Goal: Task Accomplishment & Management: Use online tool/utility

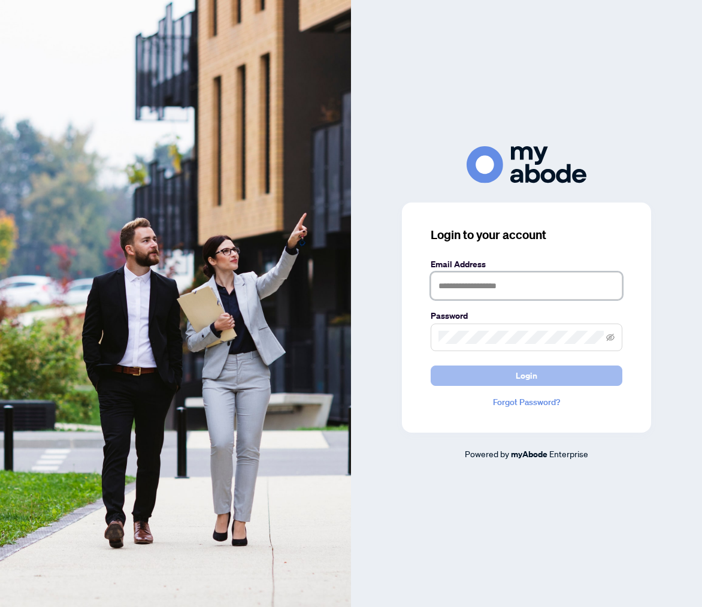
type input "**********"
click at [522, 375] on span "Login" at bounding box center [527, 375] width 22 height 19
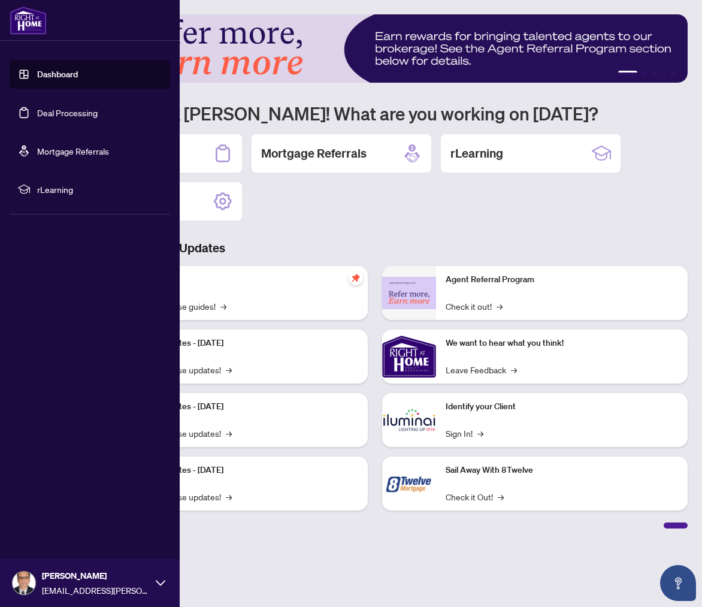
click at [38, 73] on link "Dashboard" at bounding box center [57, 74] width 41 height 11
click at [59, 75] on link "Dashboard" at bounding box center [57, 74] width 41 height 11
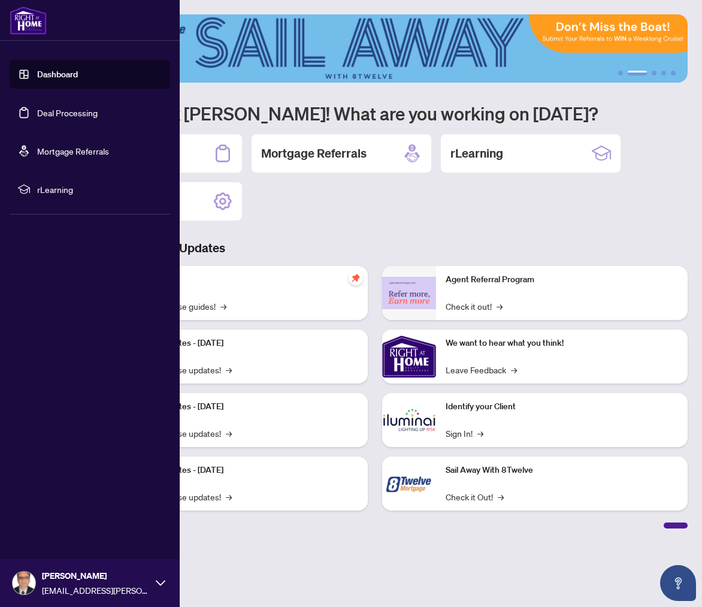
click at [70, 116] on link "Deal Processing" at bounding box center [67, 112] width 61 height 11
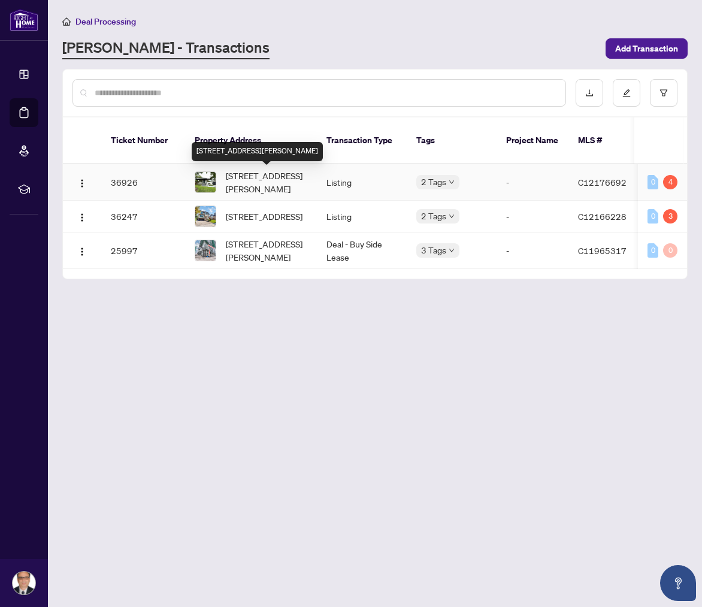
click at [237, 190] on span "[STREET_ADDRESS][PERSON_NAME]" at bounding box center [267, 182] width 82 height 26
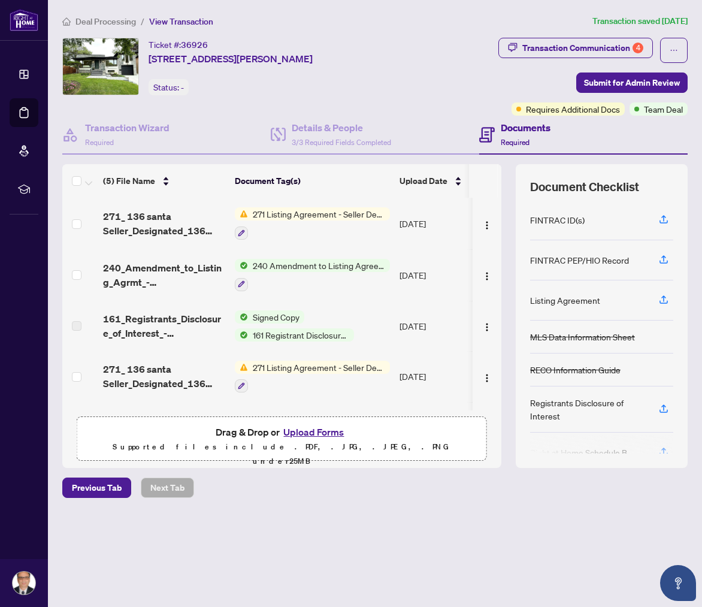
click at [76, 325] on label at bounding box center [77, 325] width 10 height 13
click at [260, 315] on span "Signed Copy" at bounding box center [276, 316] width 56 height 13
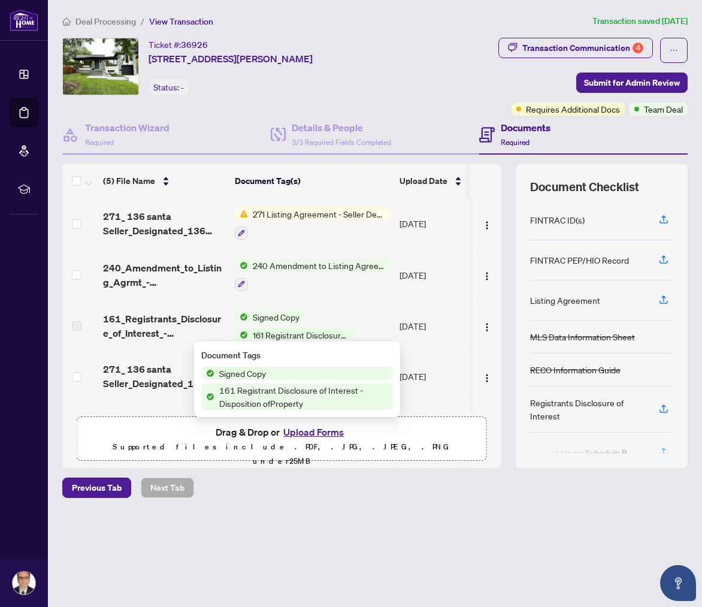
click at [258, 375] on span "Signed Copy" at bounding box center [243, 373] width 56 height 13
click at [485, 322] on img "button" at bounding box center [487, 327] width 10 height 10
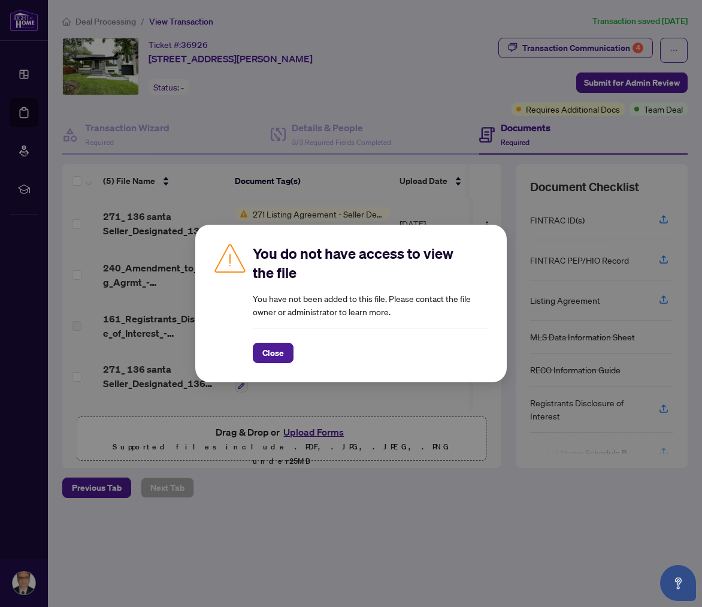
click at [173, 312] on div "You do not have access to view the file You have not been added to this file. P…" at bounding box center [351, 303] width 702 height 607
click at [265, 354] on span "Close" at bounding box center [274, 352] width 22 height 19
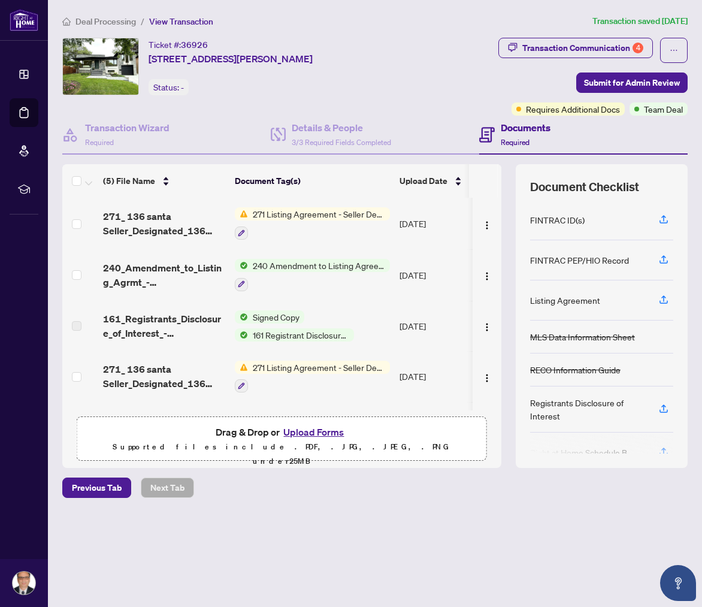
click at [279, 264] on span "240 Amendment to Listing Agreement - Authority to Offer for Sale Price Change/E…" at bounding box center [319, 265] width 142 height 13
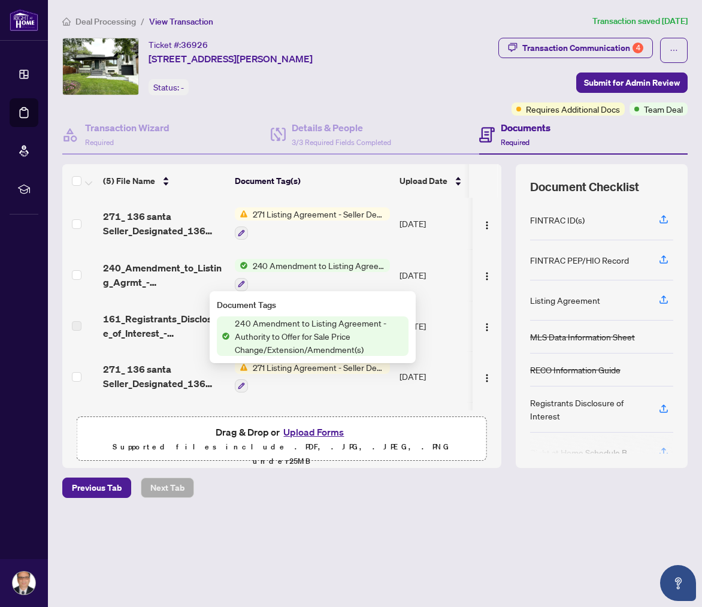
click at [283, 334] on span "240 Amendment to Listing Agreement - Authority to Offer for Sale Price Change/E…" at bounding box center [319, 336] width 179 height 40
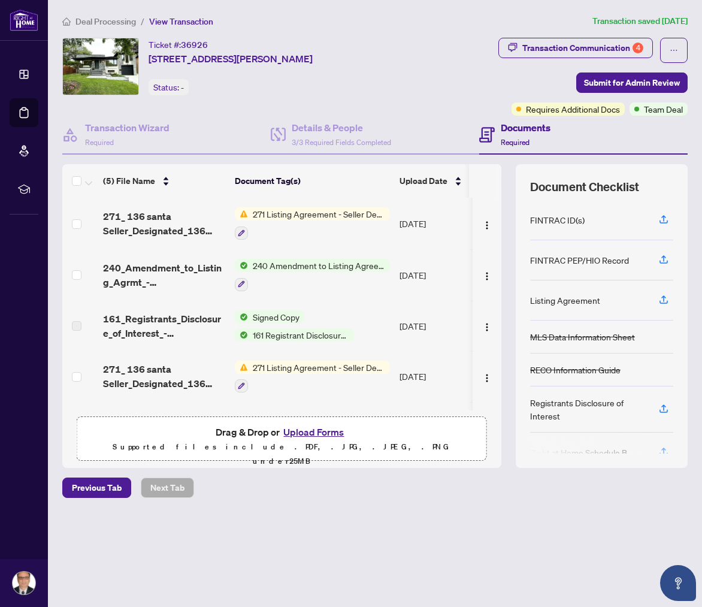
click at [291, 333] on span "161 Registrant Disclosure of Interest - Disposition ofProperty" at bounding box center [301, 334] width 106 height 13
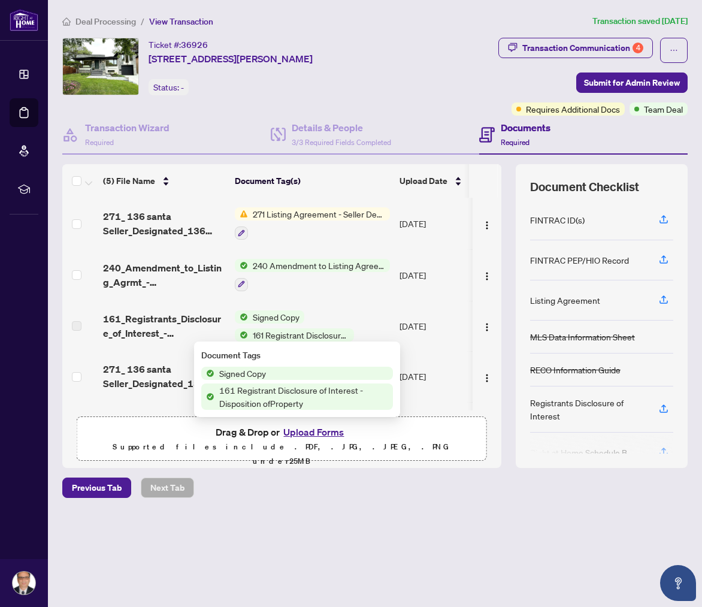
click at [296, 331] on span "161 Registrant Disclosure of Interest - Disposition ofProperty" at bounding box center [301, 334] width 106 height 13
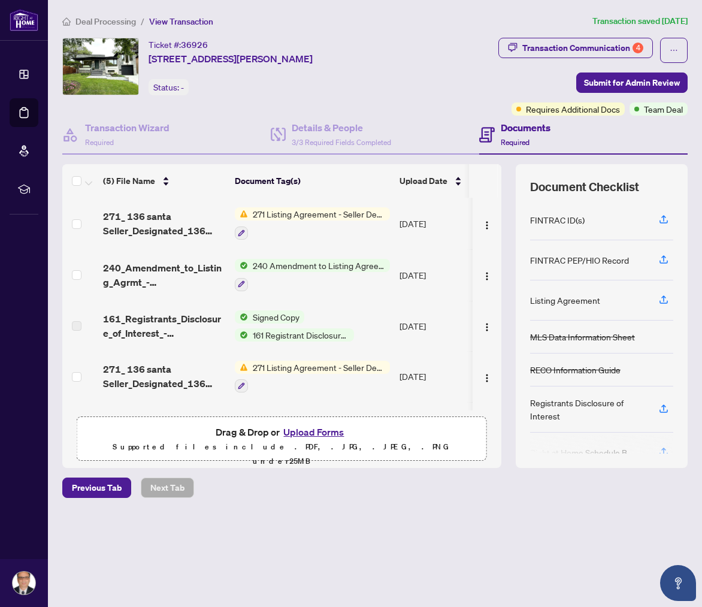
click at [296, 331] on span "161 Registrant Disclosure of Interest - Disposition ofProperty" at bounding box center [301, 334] width 106 height 13
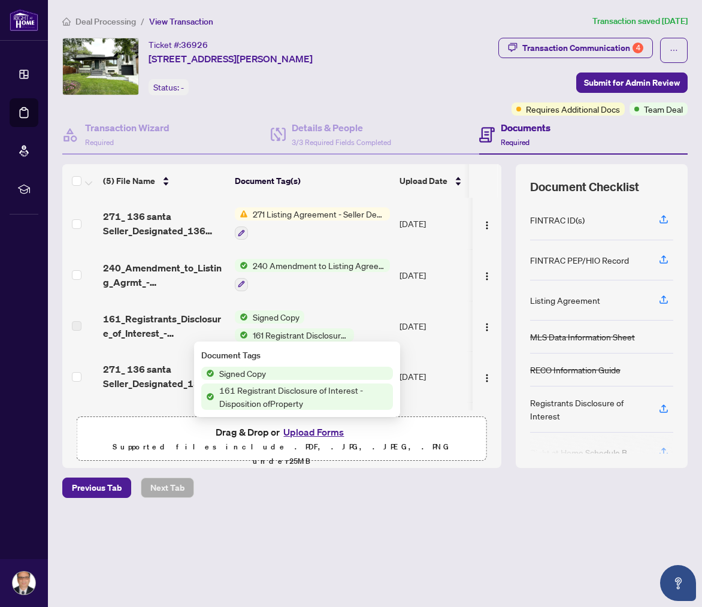
click at [296, 331] on span "161 Registrant Disclosure of Interest - Disposition ofProperty" at bounding box center [301, 334] width 106 height 13
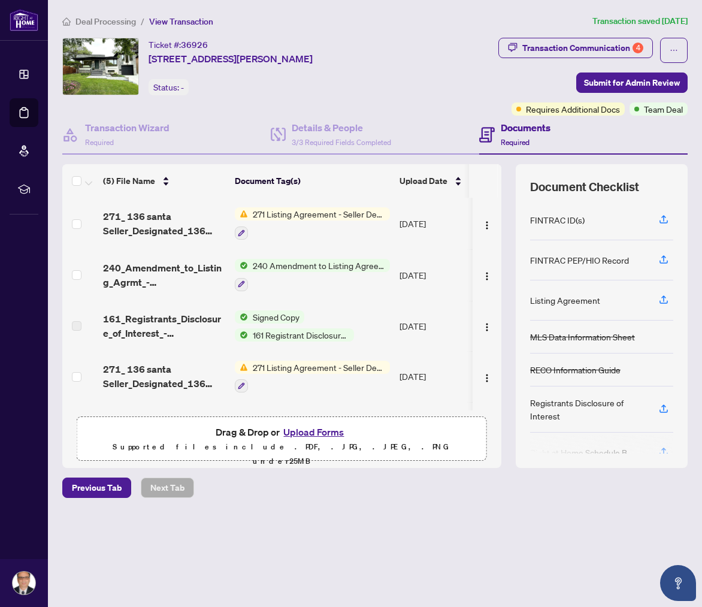
click at [298, 333] on span "161 Registrant Disclosure of Interest - Disposition ofProperty" at bounding box center [301, 334] width 106 height 13
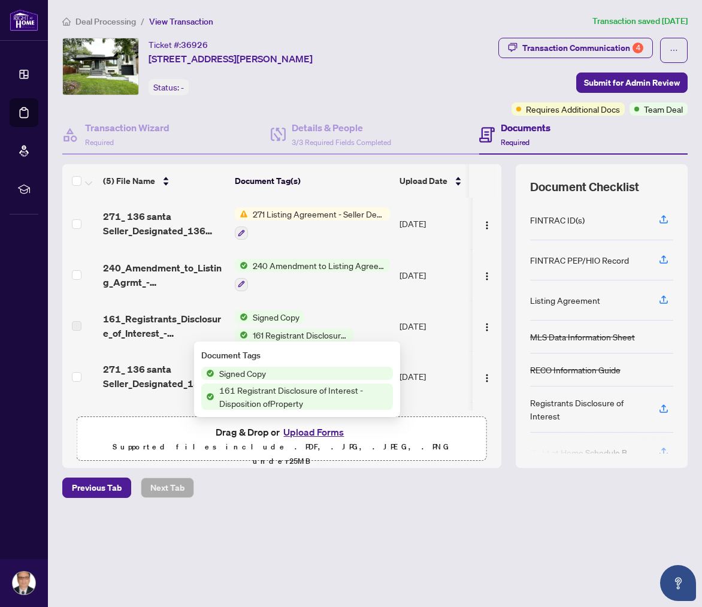
click at [274, 391] on span "161 Registrant Disclosure of Interest - Disposition ofProperty" at bounding box center [304, 397] width 179 height 26
click at [265, 391] on span "161 Registrant Disclosure of Interest - Disposition ofProperty" at bounding box center [304, 397] width 179 height 26
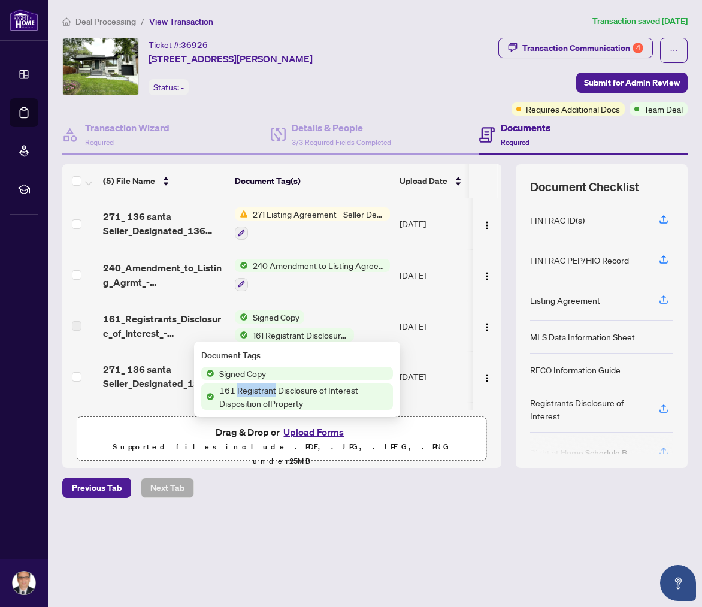
click at [280, 317] on span "Signed Copy" at bounding box center [276, 316] width 56 height 13
click at [289, 313] on span "Signed Copy" at bounding box center [276, 316] width 56 height 13
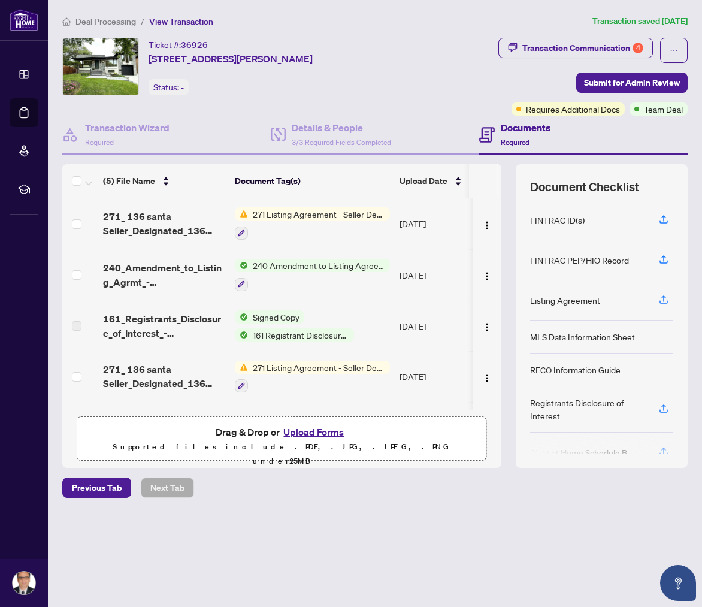
click at [289, 313] on span "Signed Copy" at bounding box center [276, 316] width 56 height 13
click at [319, 301] on td "Signed Copy 161 Registrant Disclosure of Interest - Disposition ofProperty" at bounding box center [312, 326] width 165 height 50
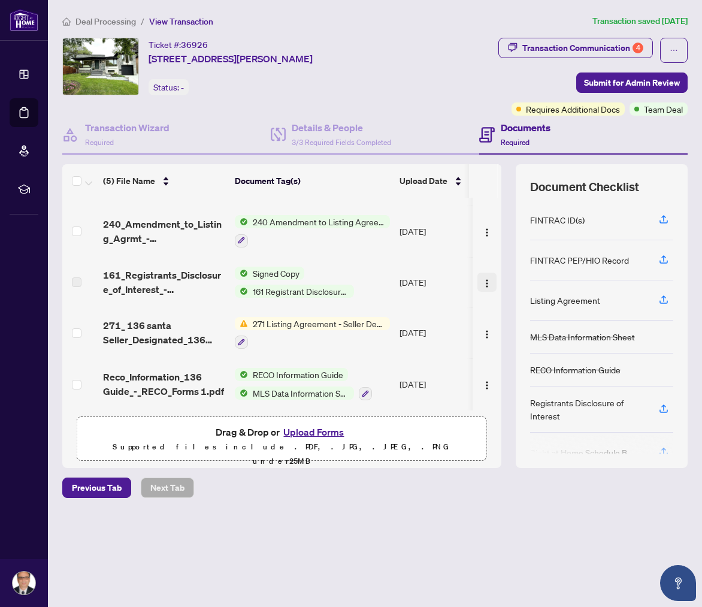
click at [482, 279] on img "button" at bounding box center [487, 284] width 10 height 10
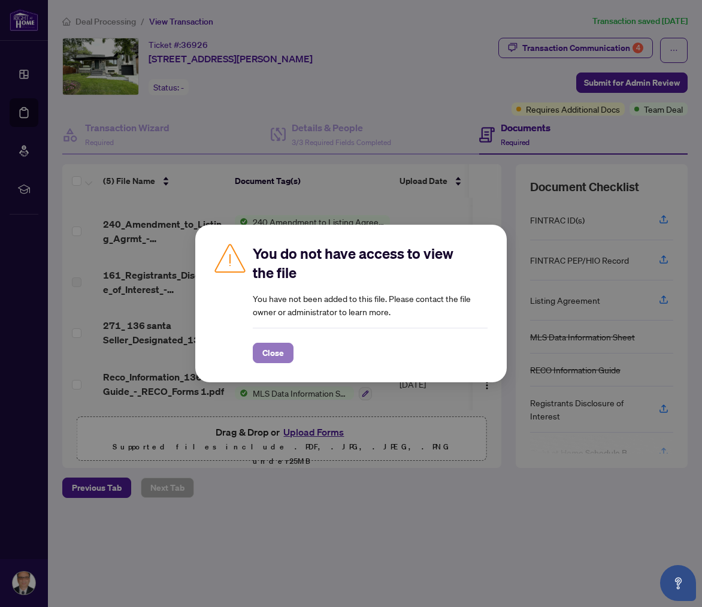
click at [280, 353] on span "Close" at bounding box center [274, 352] width 22 height 19
